Goal: Information Seeking & Learning: Find specific fact

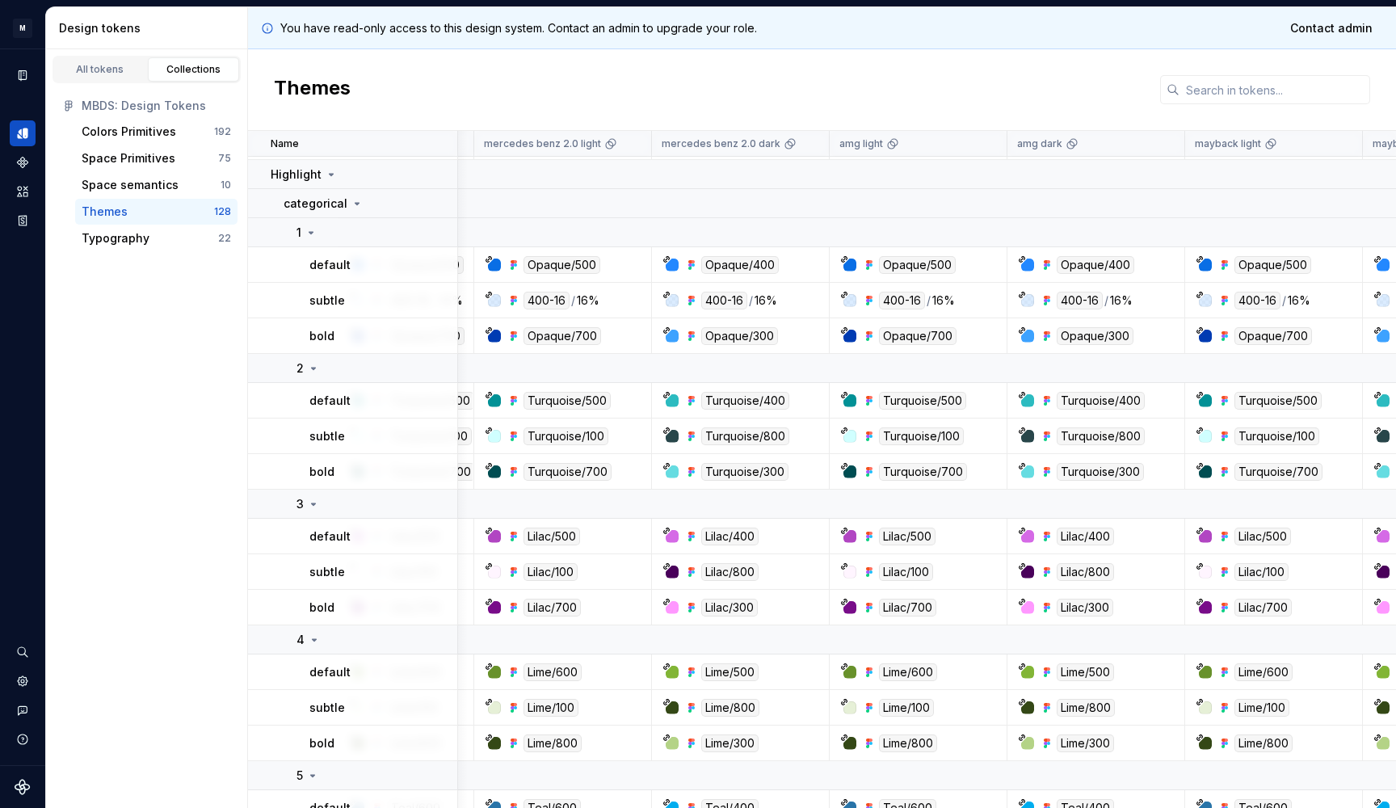
scroll to position [4828, 192]
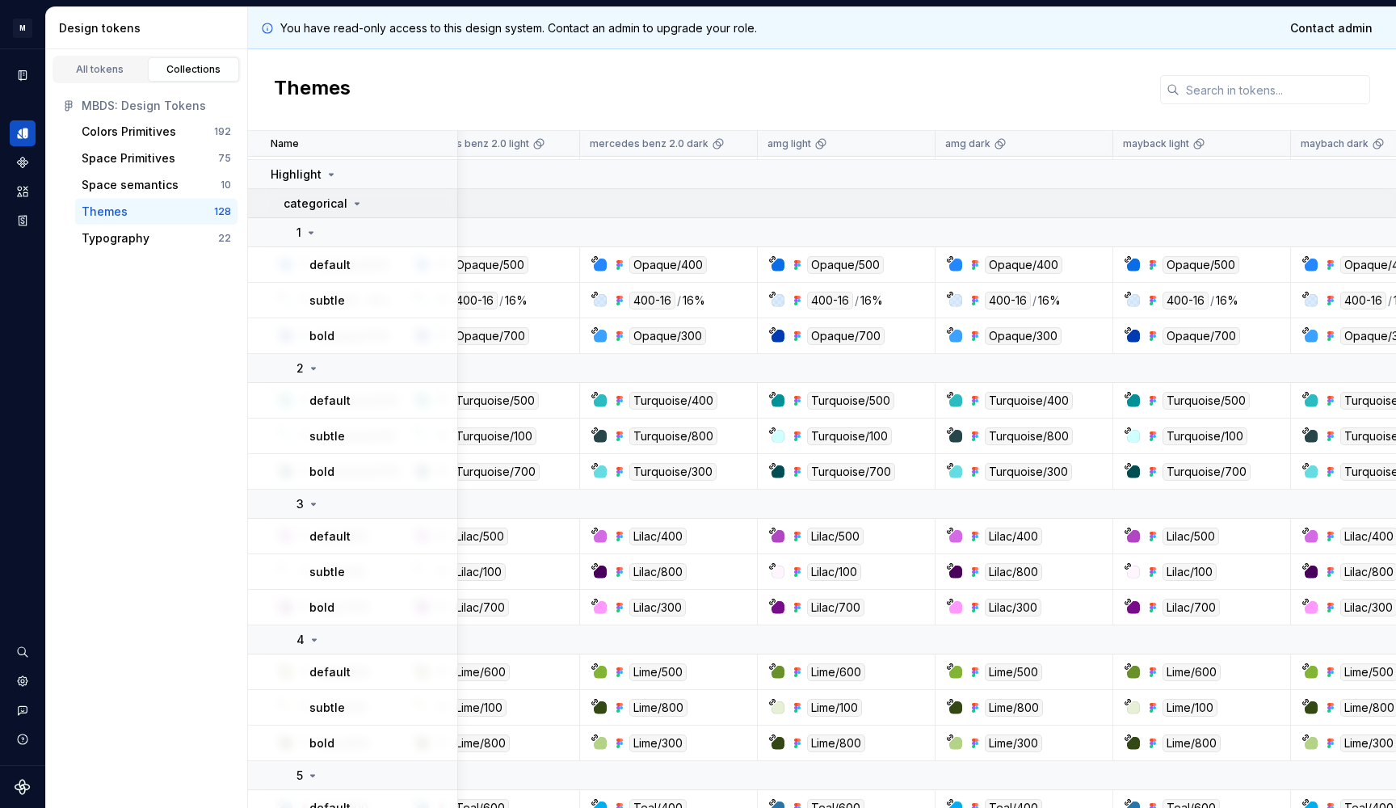
click at [318, 208] on p "categorical" at bounding box center [316, 204] width 64 height 16
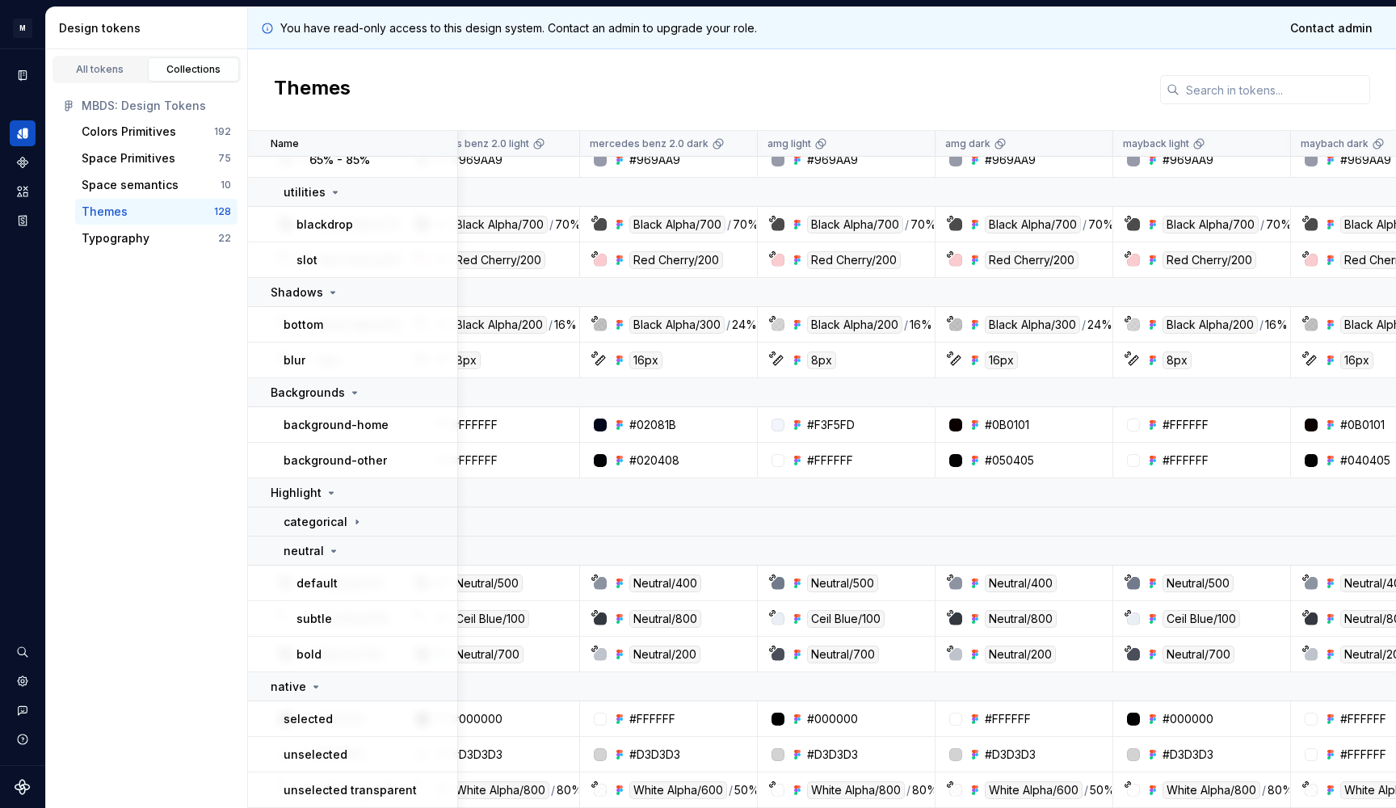
scroll to position [4510, 190]
click at [324, 548] on div "neutral" at bounding box center [312, 551] width 57 height 16
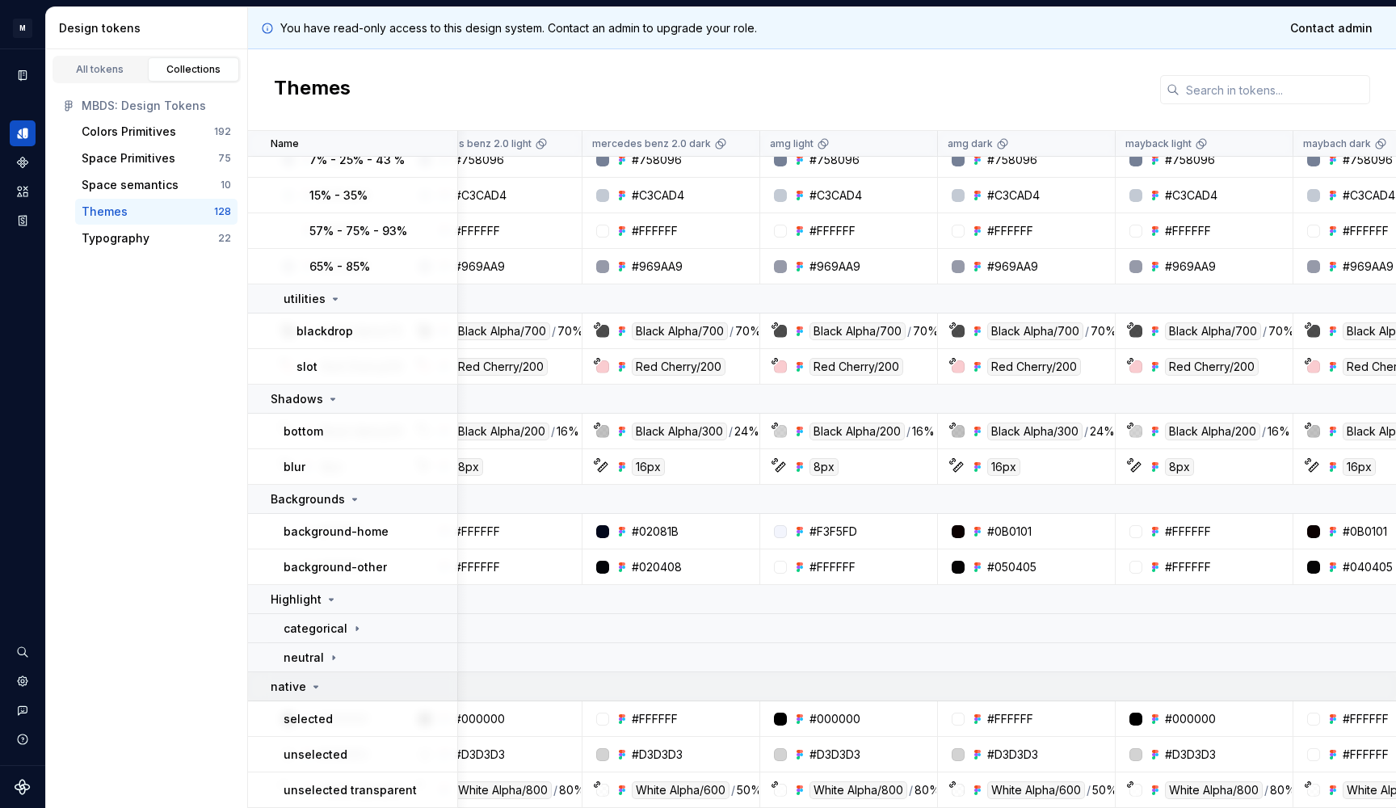
scroll to position [4403, 190]
click at [317, 683] on icon at bounding box center [315, 686] width 13 height 13
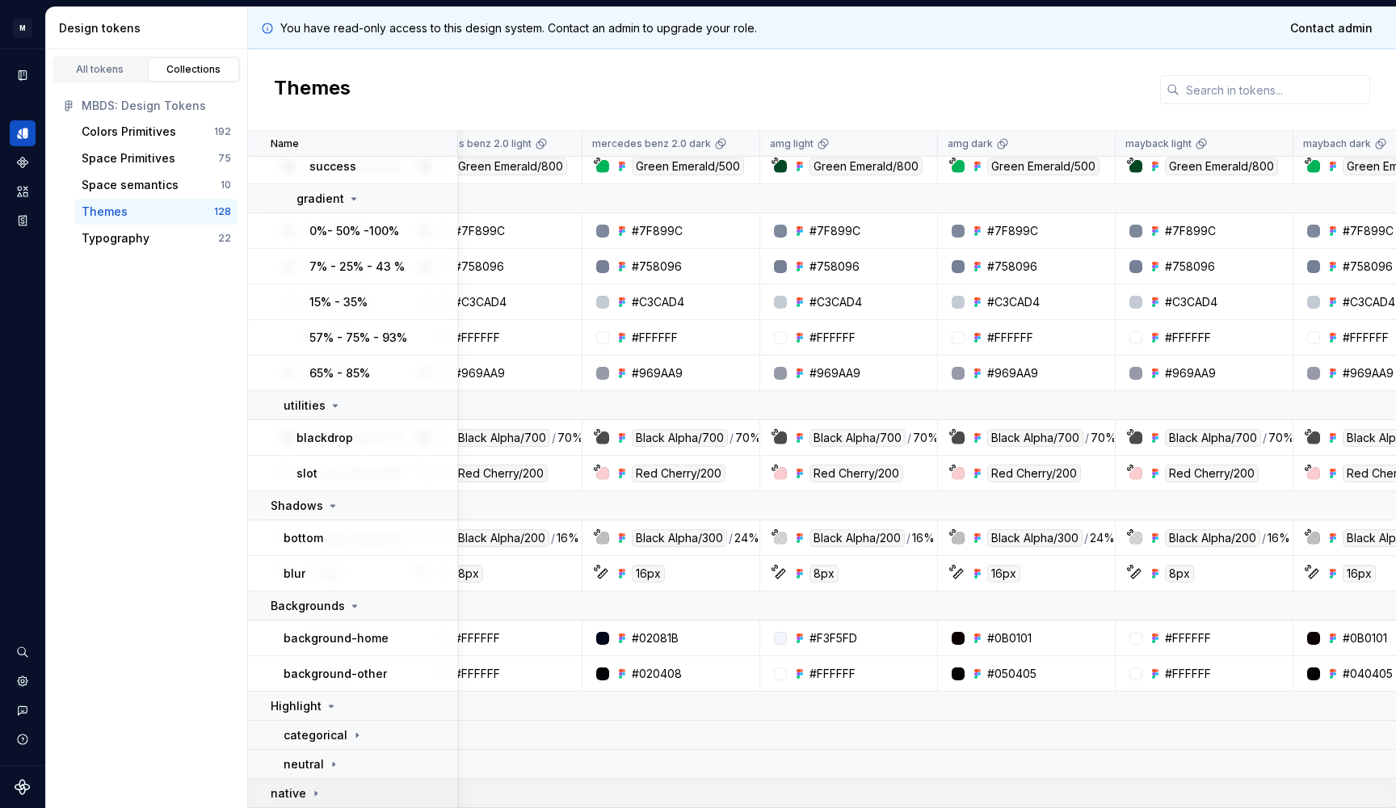
click at [317, 787] on icon at bounding box center [315, 793] width 13 height 13
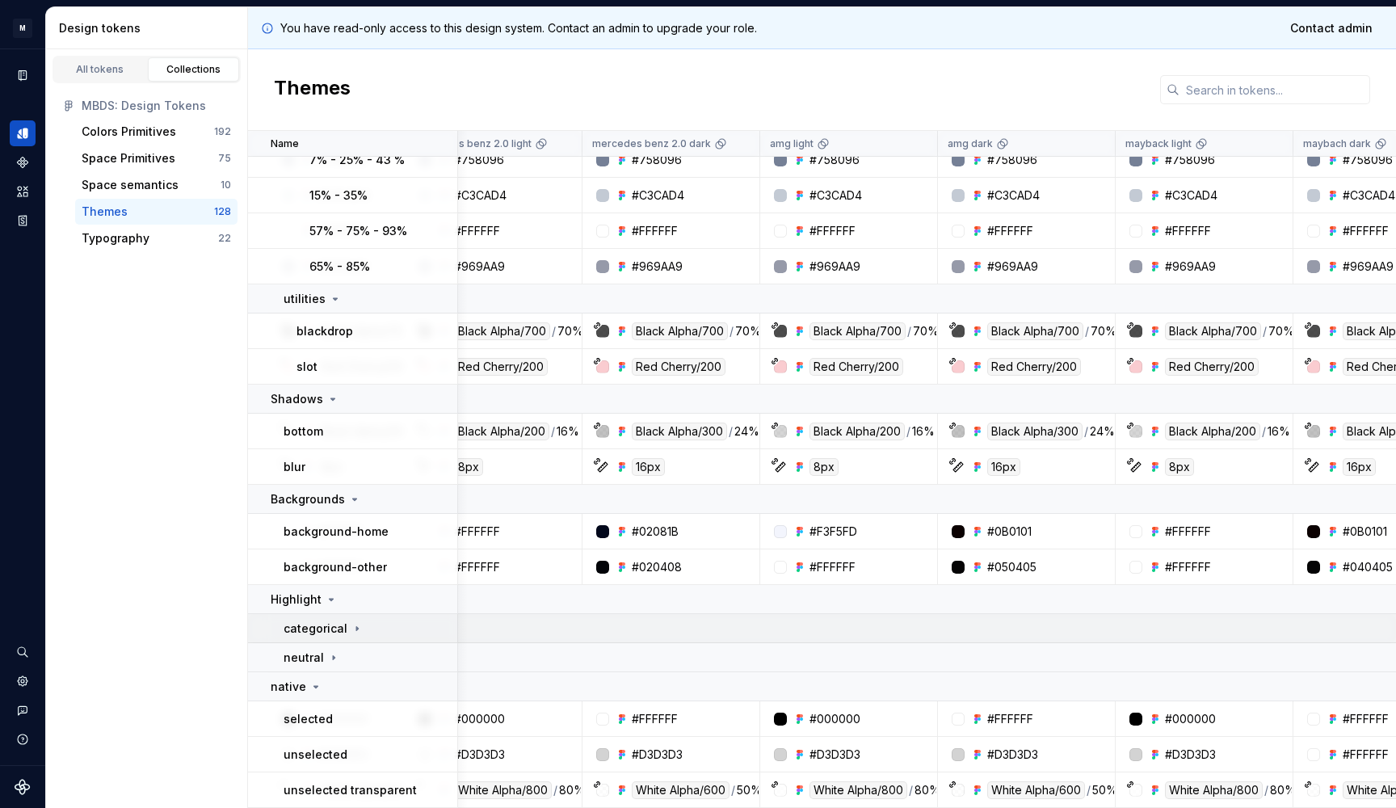
click at [339, 637] on td "categorical" at bounding box center [353, 628] width 210 height 29
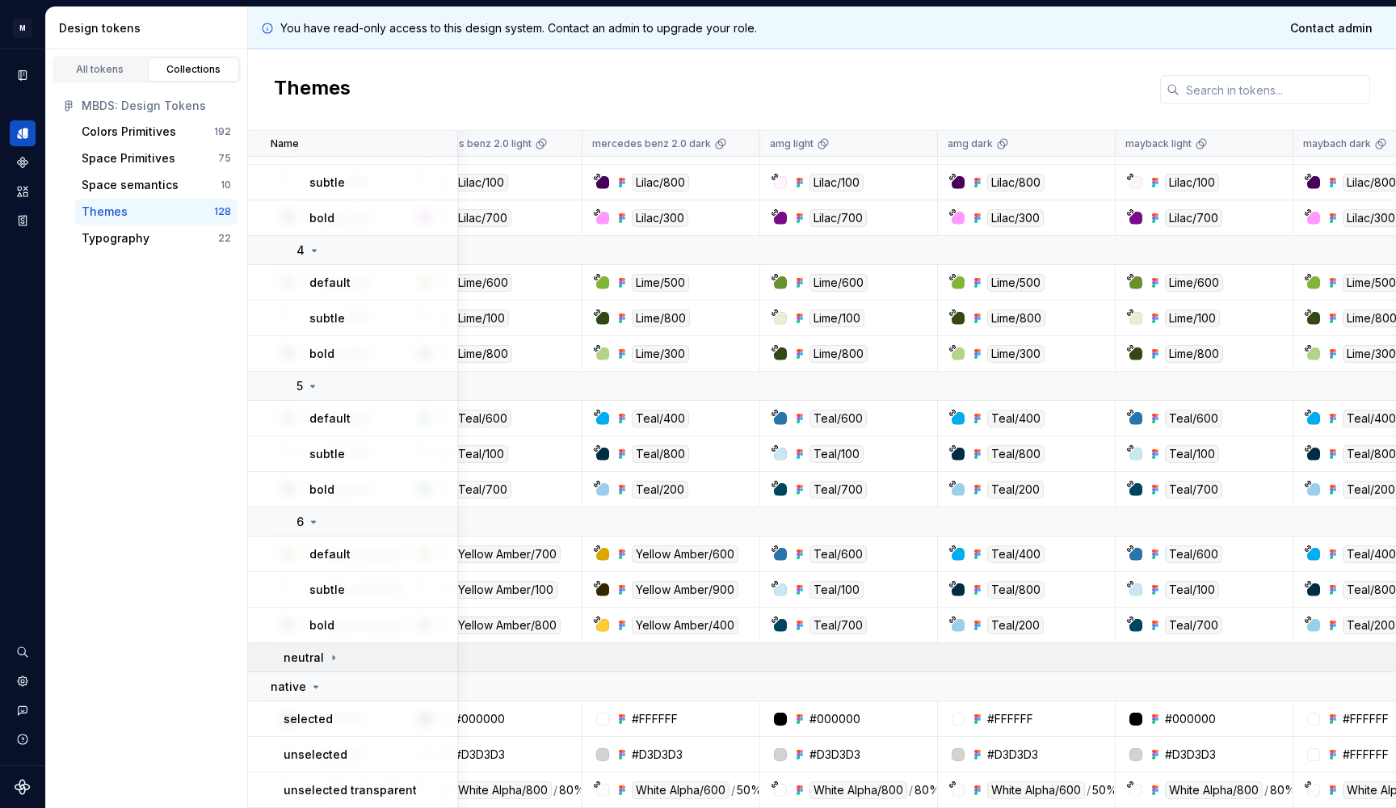
scroll to position [5218, 190]
click at [344, 658] on div "neutral" at bounding box center [370, 658] width 173 height 16
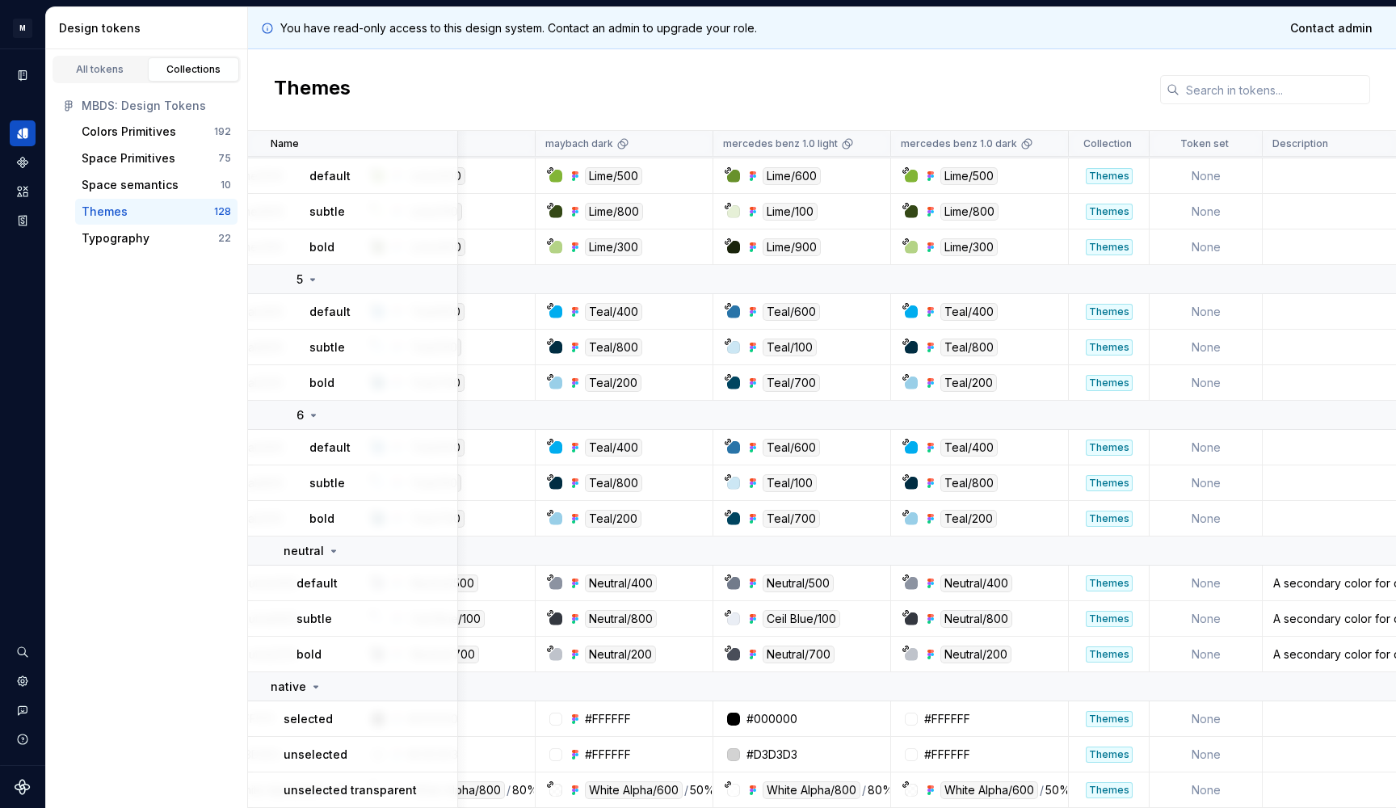
scroll to position [5324, 948]
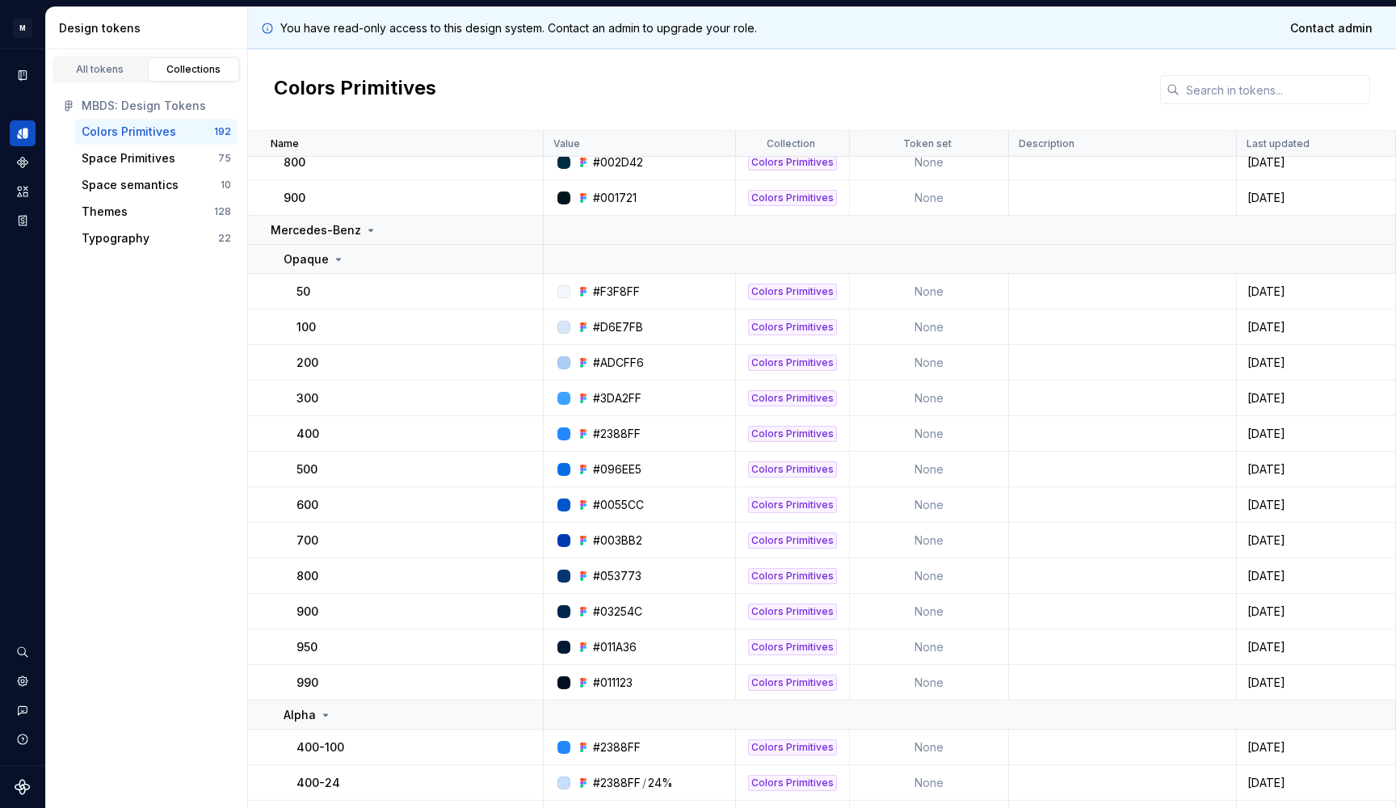
scroll to position [3565, 0]
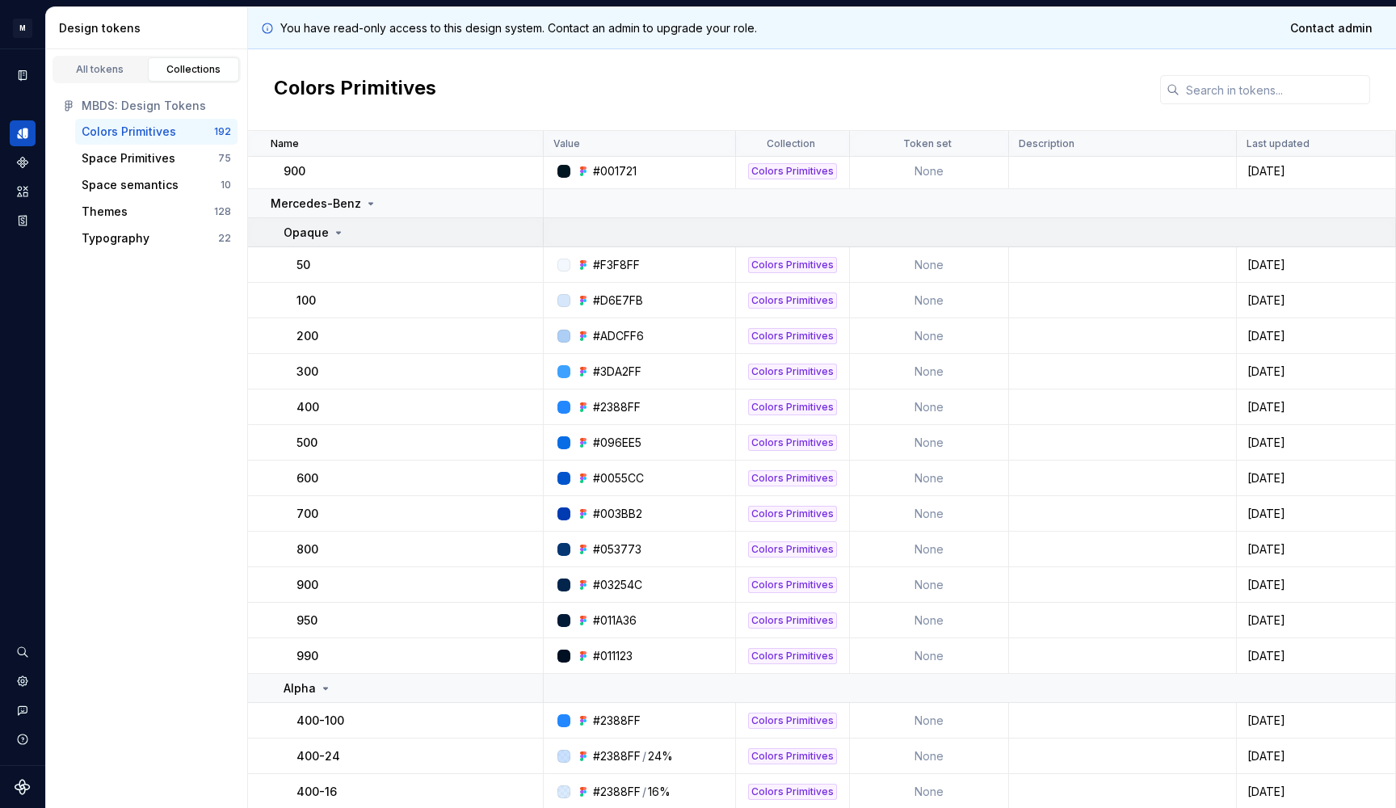
click at [333, 225] on div "Opaque" at bounding box center [314, 233] width 61 height 16
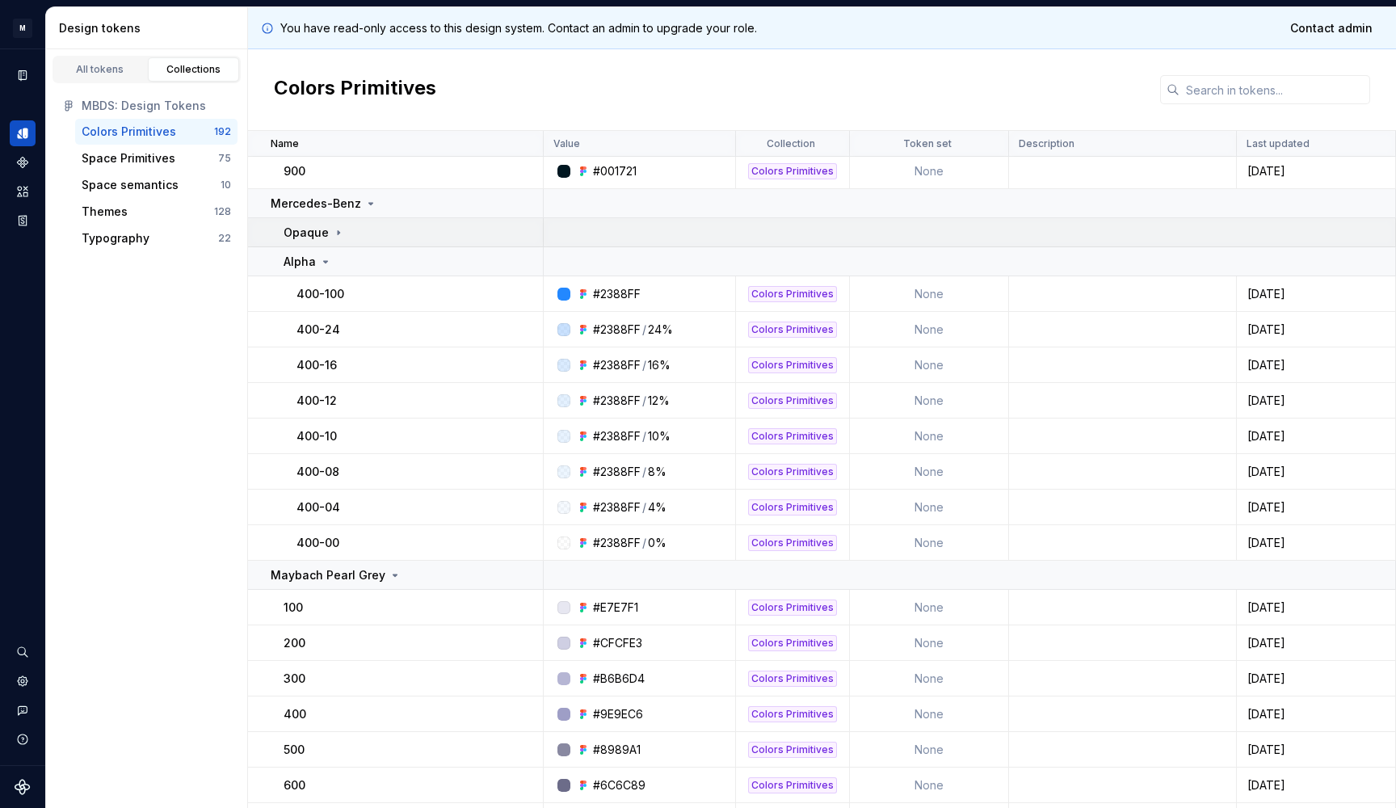
click at [333, 225] on div "Opaque" at bounding box center [314, 233] width 61 height 16
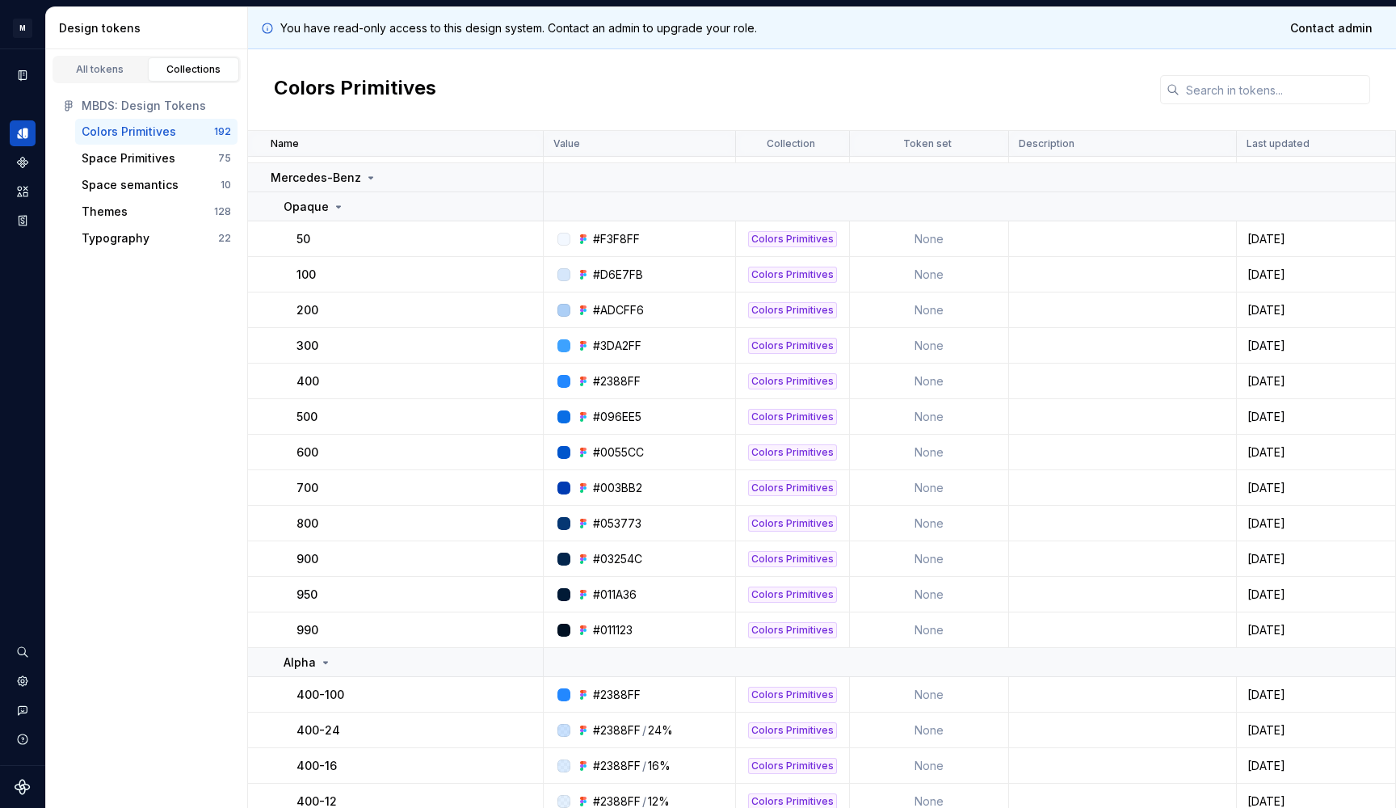
scroll to position [3579, 0]
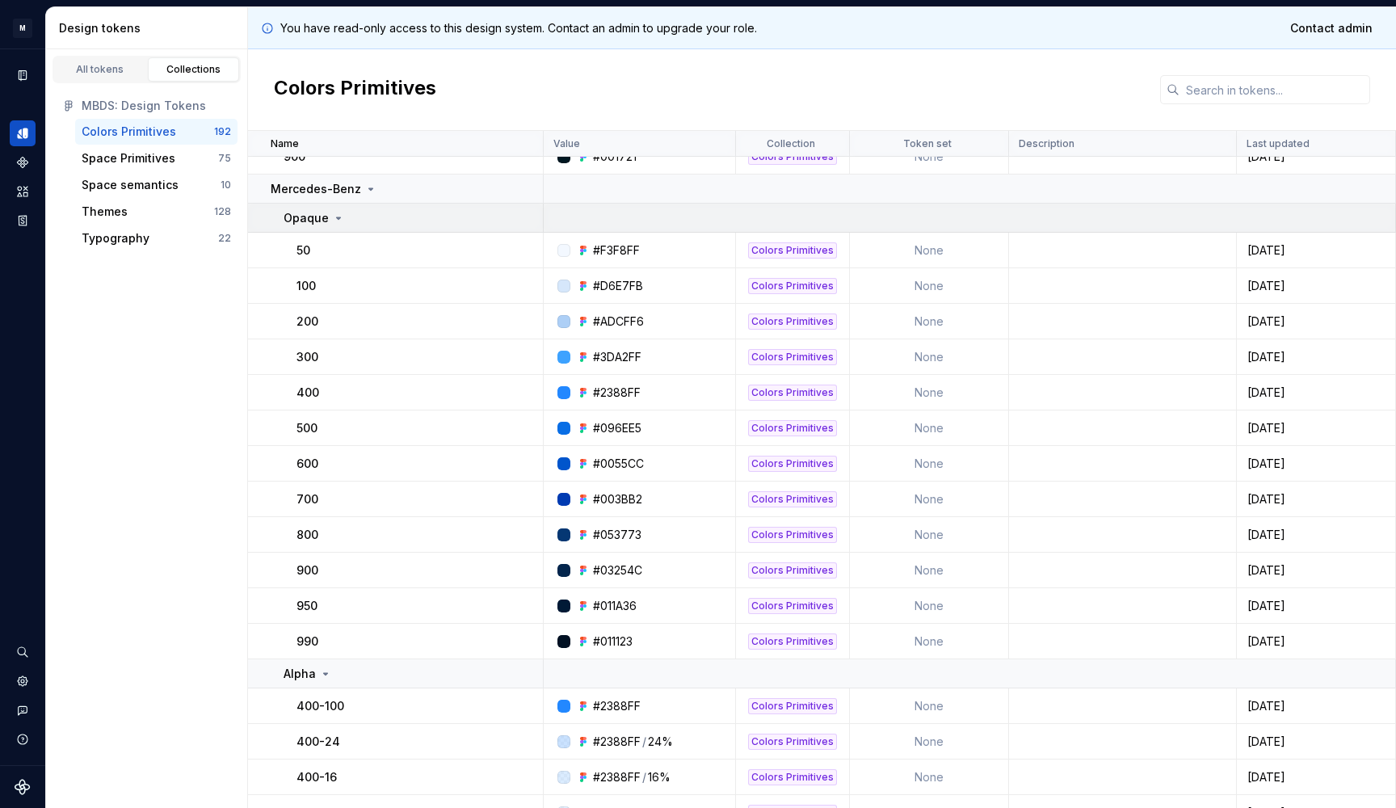
click at [330, 211] on div "Opaque" at bounding box center [314, 218] width 61 height 16
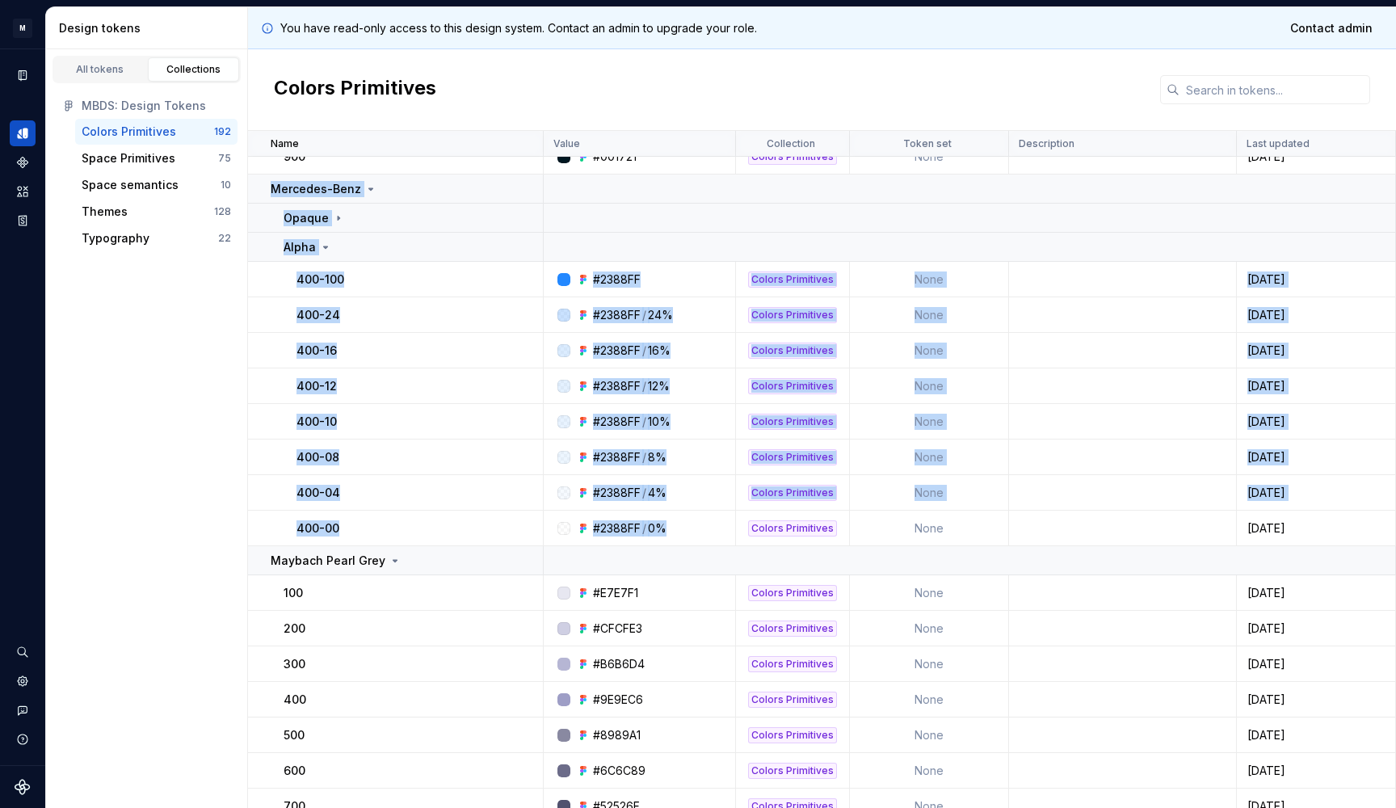
drag, startPoint x: 267, startPoint y: 182, endPoint x: 671, endPoint y: 527, distance: 530.6
click at [671, 528] on tbody "900 #002412 Colors Primitives None [DATE] Teal 100 #CCE7F4 Colors Primitives No…" at bounding box center [822, 67] width 1148 height 6981
copy tbody "Mercedes-Benz Opaque Alpha 400-100 #2388FF Colors Primitives None [DATE] 400-24…"
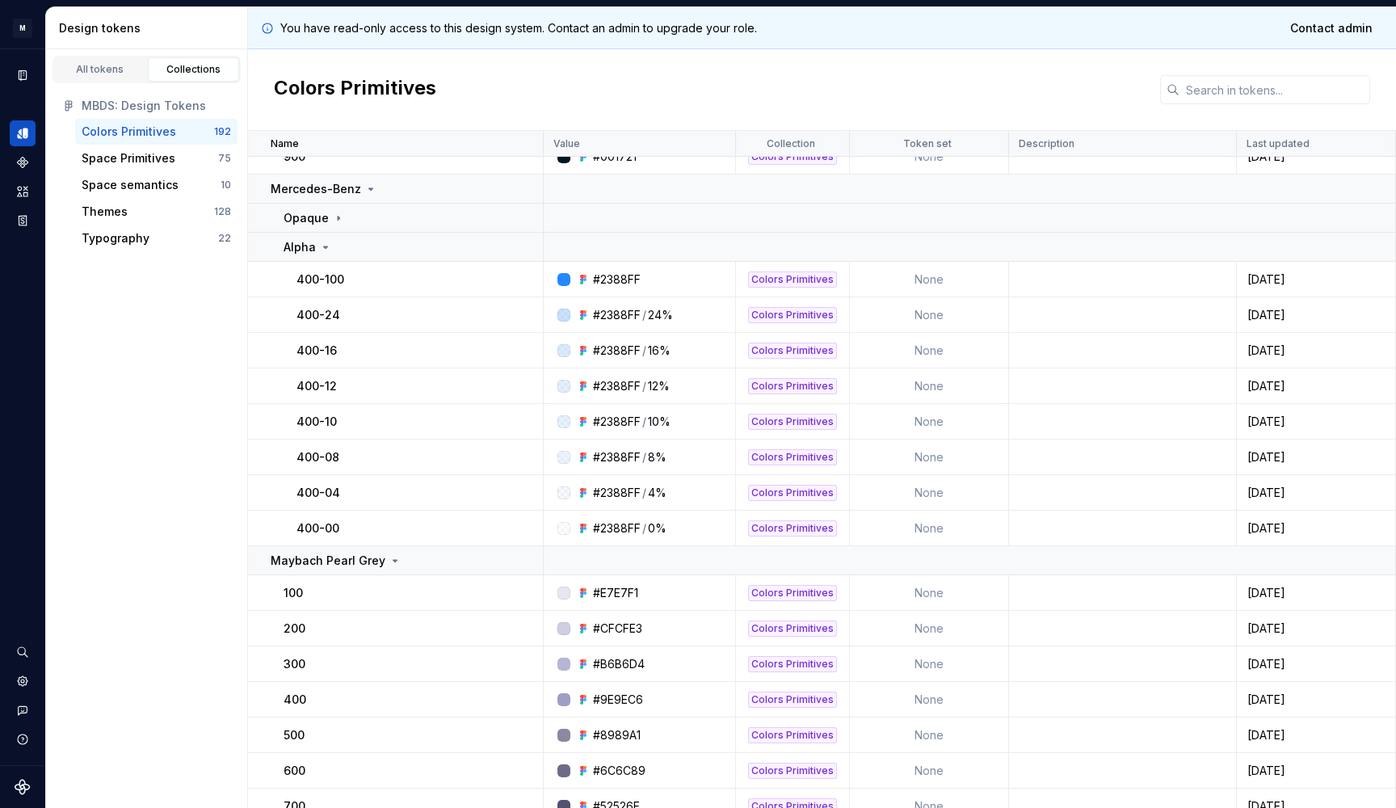
click at [675, 312] on div "#2388FF / 24%" at bounding box center [644, 315] width 180 height 16
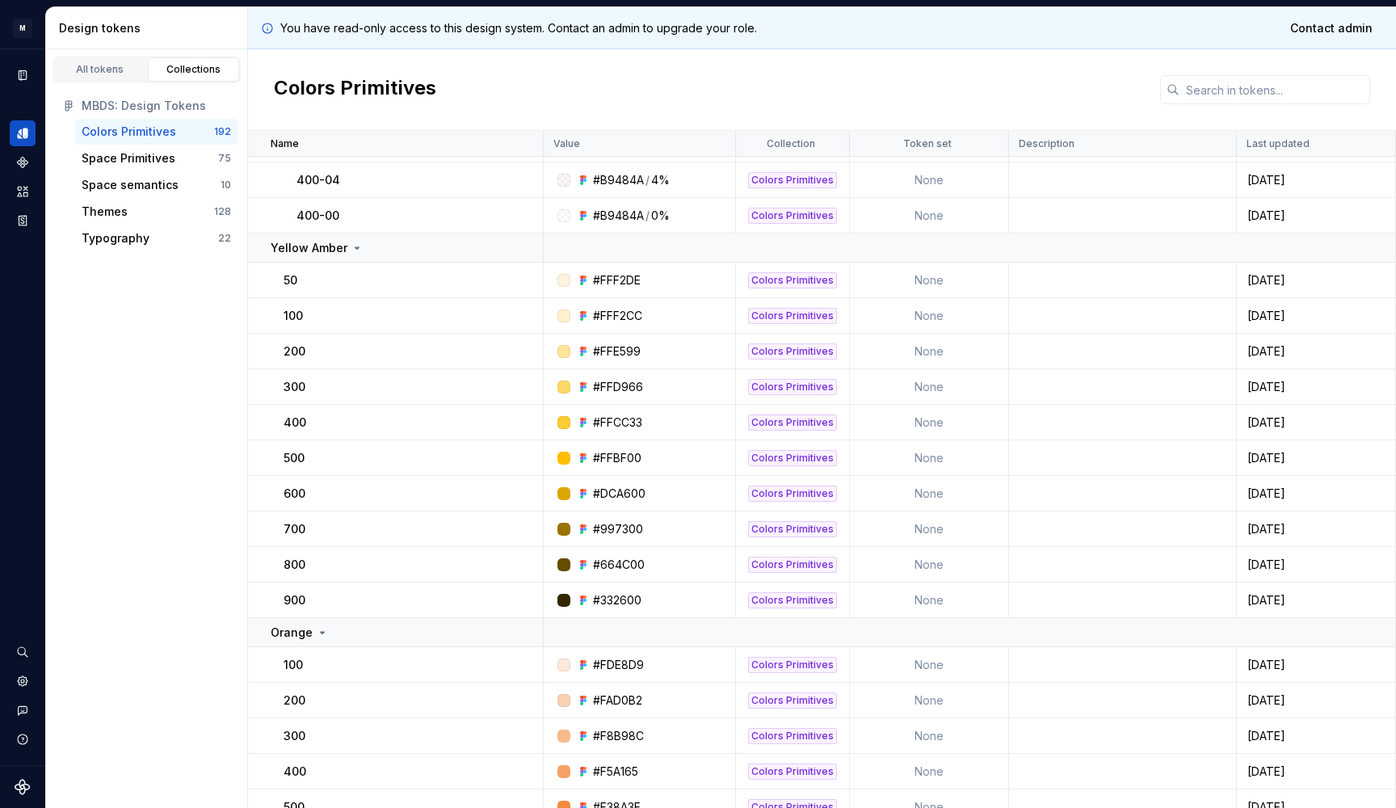
scroll to position [1048, 0]
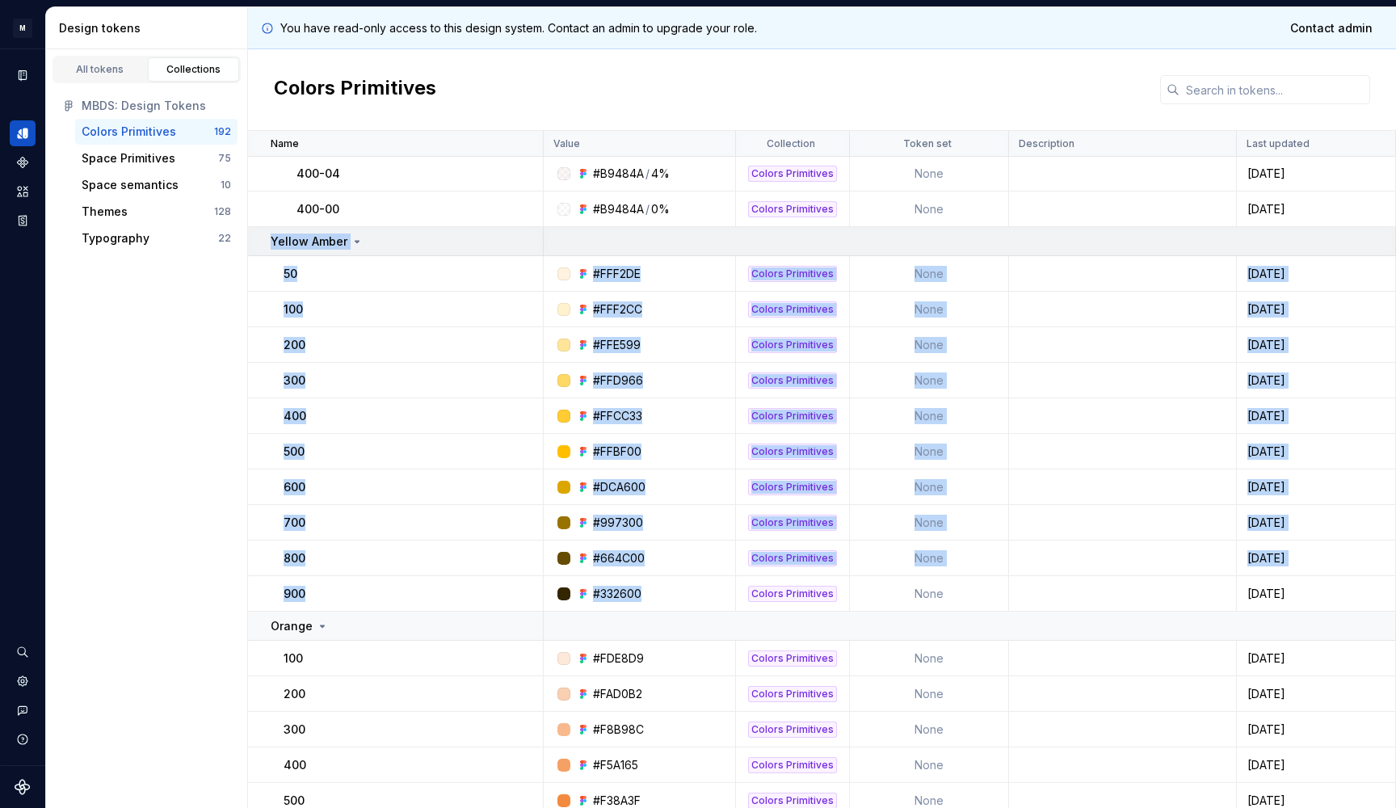
drag, startPoint x: 654, startPoint y: 586, endPoint x: 267, endPoint y: 234, distance: 522.2
copy tbody "Yellow Amber 50 #FFF2DE Colors Primitives None [DATE] 100 #FFF2CC Colors Primit…"
